Goal: Transaction & Acquisition: Purchase product/service

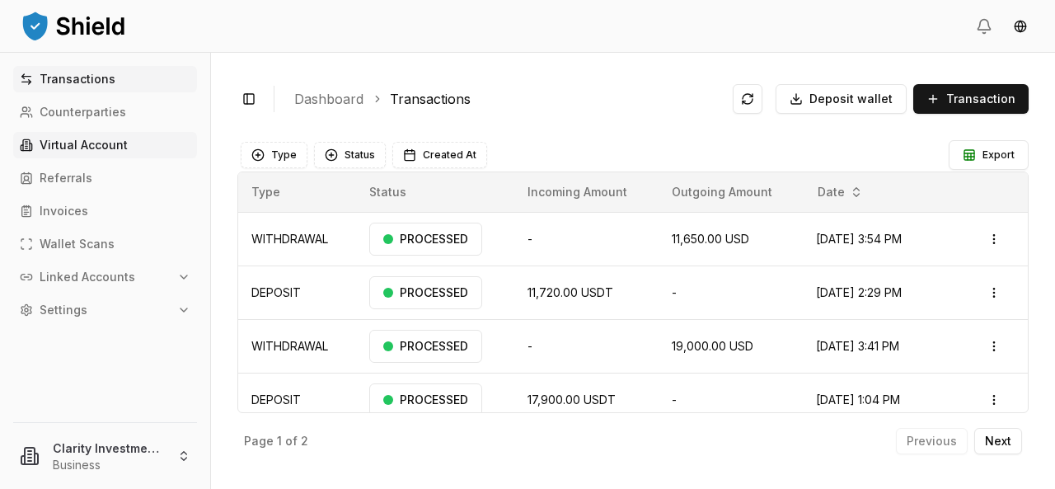
click at [114, 149] on p "Virtual Account" at bounding box center [84, 145] width 88 height 12
click at [107, 148] on p "Virtual Account" at bounding box center [84, 145] width 88 height 12
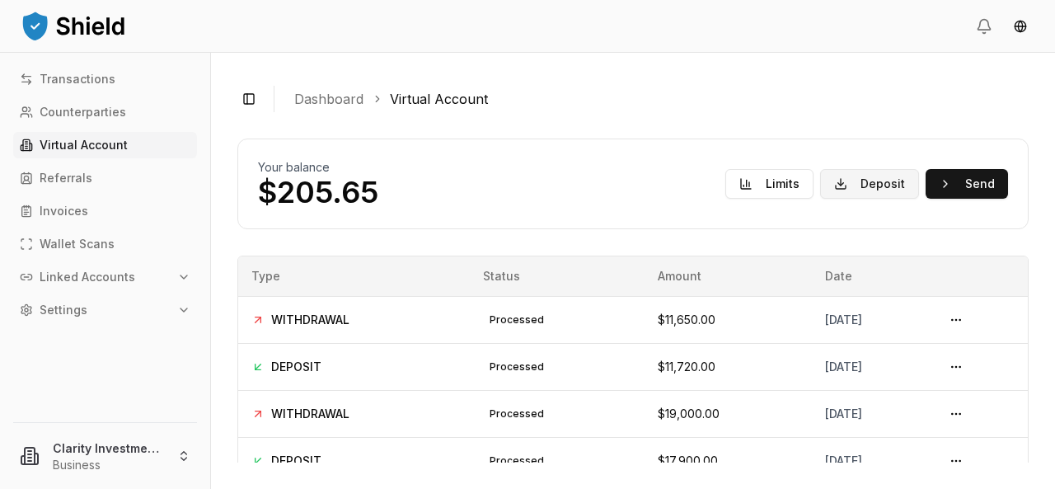
click at [857, 185] on button "Deposit" at bounding box center [869, 184] width 99 height 30
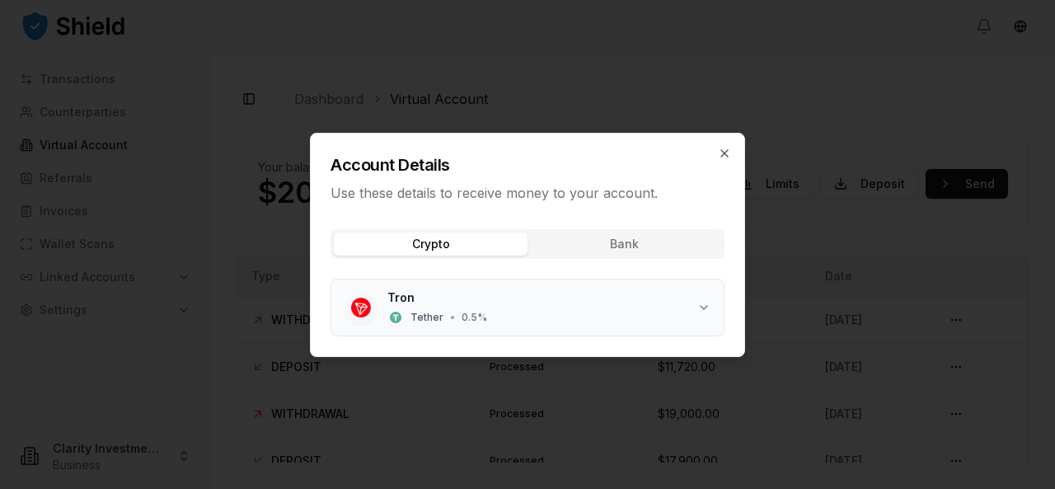
click at [444, 311] on div "Tether • 0.5 %" at bounding box center [437, 317] width 100 height 16
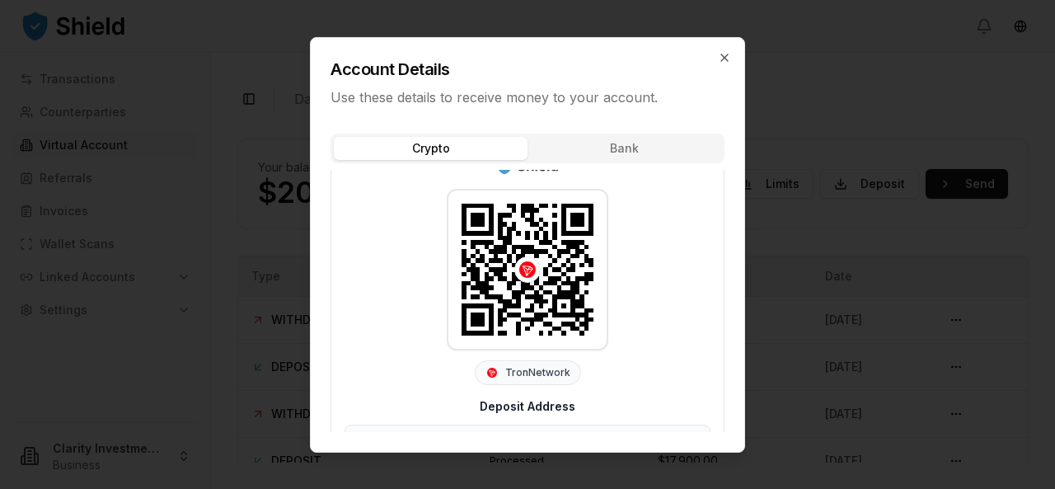
scroll to position [79, 0]
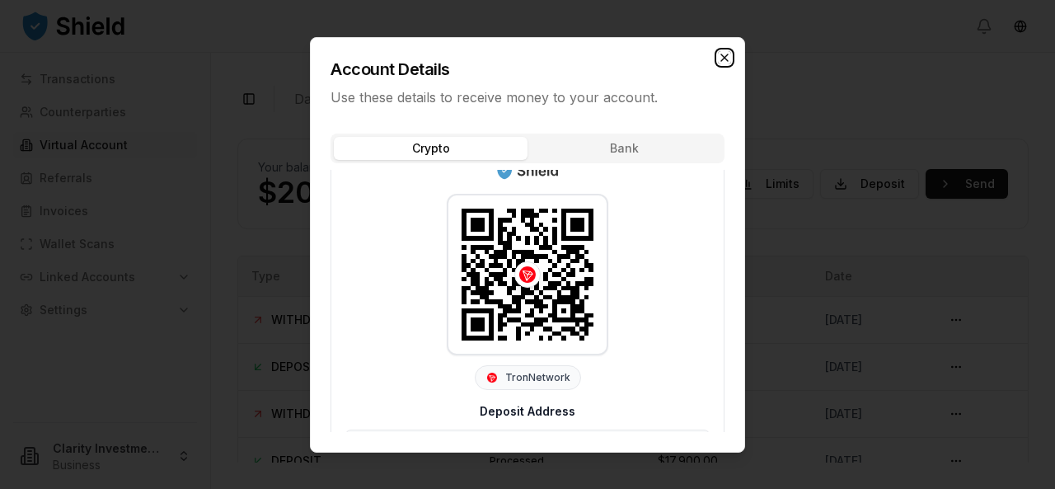
click at [726, 57] on icon "button" at bounding box center [724, 56] width 13 height 13
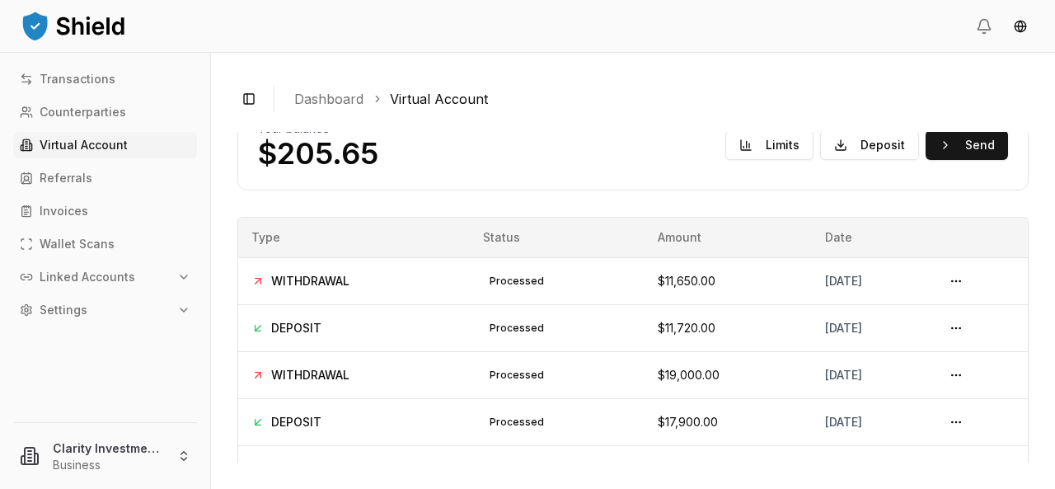
scroll to position [0, 0]
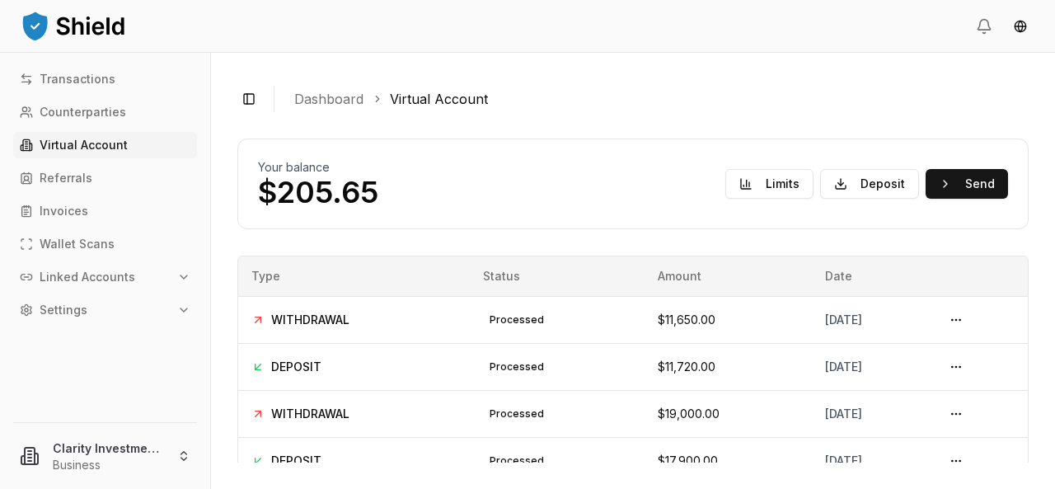
click at [101, 139] on p "Virtual Account" at bounding box center [84, 145] width 88 height 12
click at [88, 148] on p "Virtual Account" at bounding box center [84, 145] width 88 height 12
click at [91, 146] on p "Virtual Account" at bounding box center [84, 145] width 88 height 12
click at [66, 78] on p "Transactions" at bounding box center [78, 79] width 76 height 12
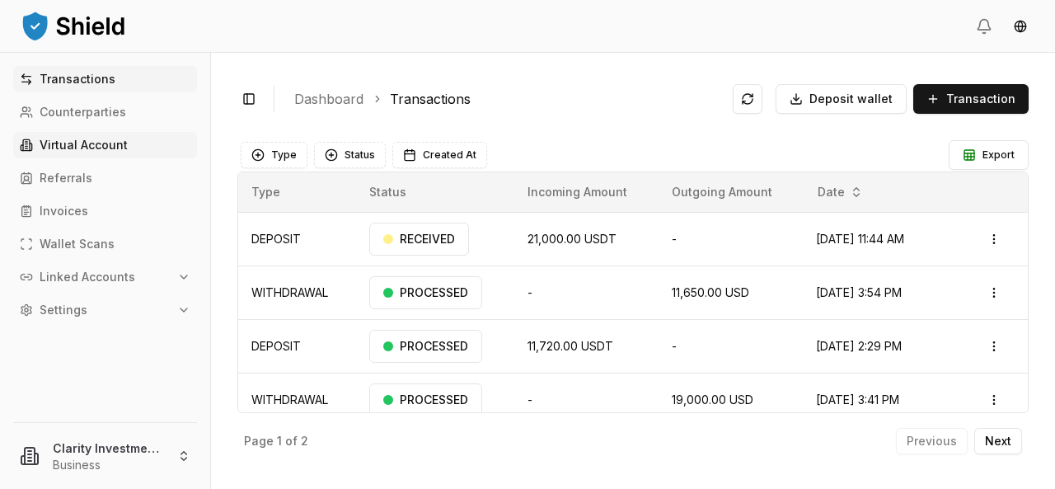
click at [70, 151] on p "Virtual Account" at bounding box center [84, 145] width 88 height 12
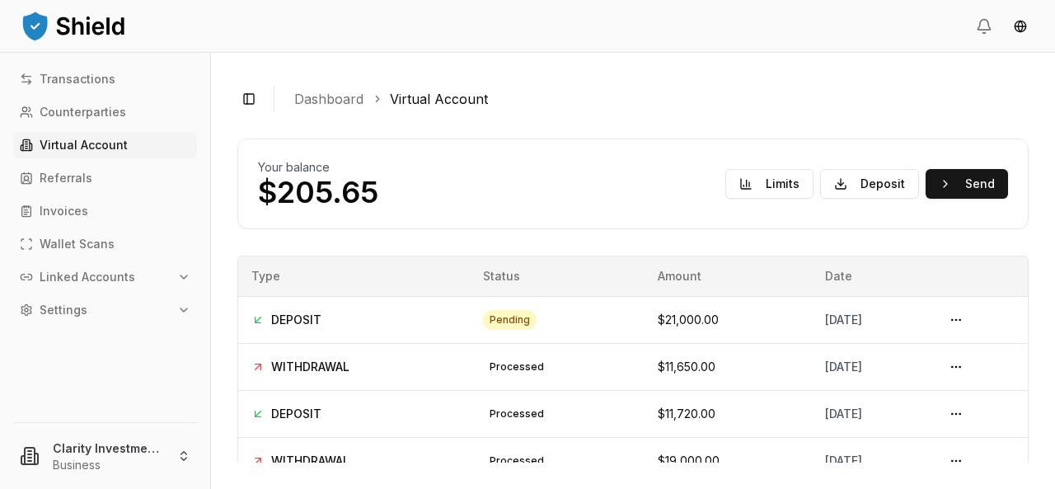
click at [74, 150] on p "Virtual Account" at bounding box center [84, 145] width 88 height 12
click at [91, 148] on p "Virtual Account" at bounding box center [84, 145] width 88 height 12
